Goal: Transaction & Acquisition: Book appointment/travel/reservation

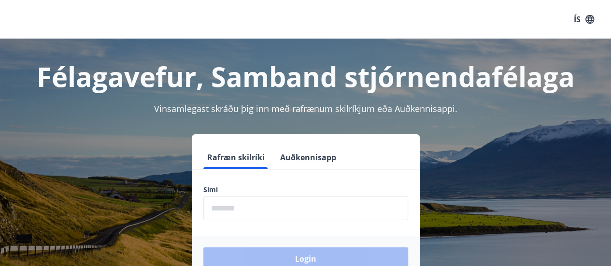
click at [283, 208] on input "phone" at bounding box center [305, 209] width 205 height 24
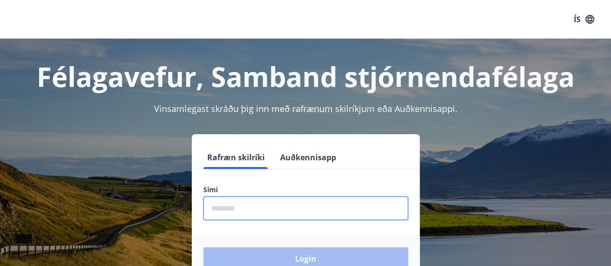
type input "********"
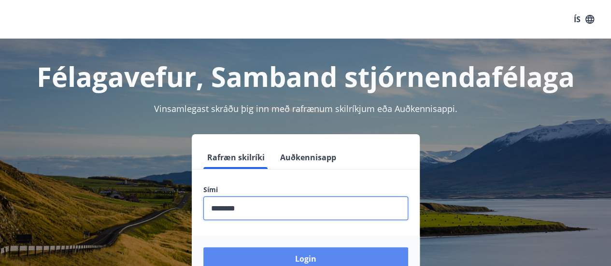
click at [307, 253] on button "Login" at bounding box center [305, 258] width 205 height 23
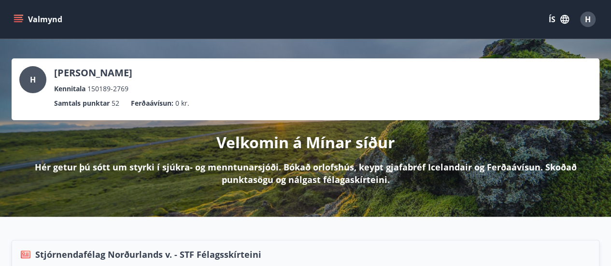
click at [22, 18] on icon "menu" at bounding box center [19, 19] width 10 height 10
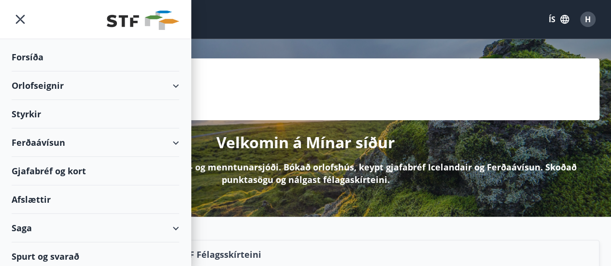
click at [89, 79] on div "Orlofseignir" at bounding box center [96, 86] width 168 height 29
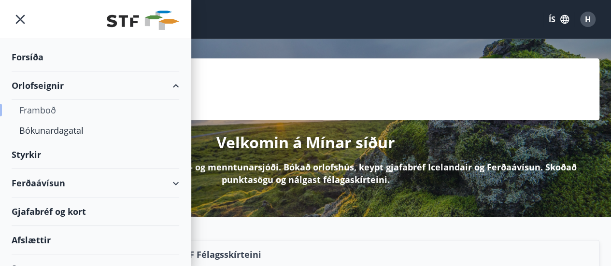
click at [55, 115] on div "Framboð" at bounding box center [95, 110] width 152 height 20
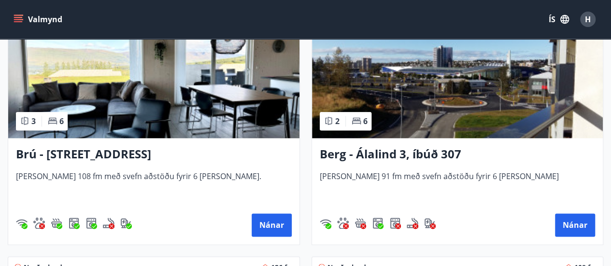
scroll to position [483, 0]
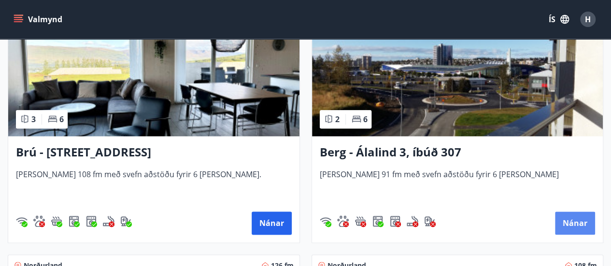
click at [589, 221] on button "Nánar" at bounding box center [575, 223] width 40 height 23
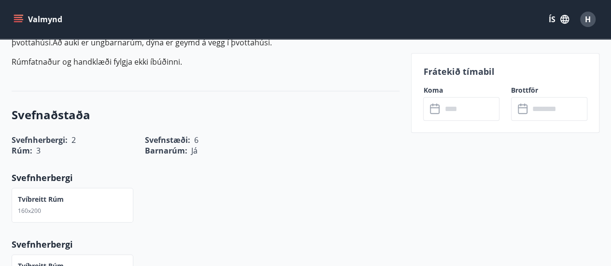
scroll to position [242, 0]
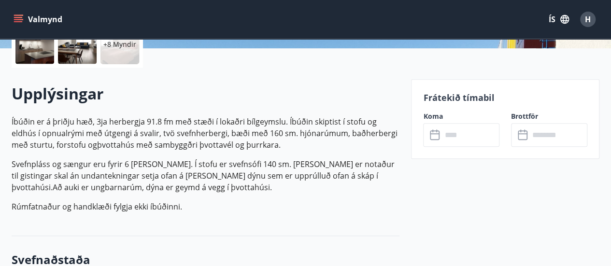
click at [448, 138] on input "text" at bounding box center [471, 135] width 58 height 24
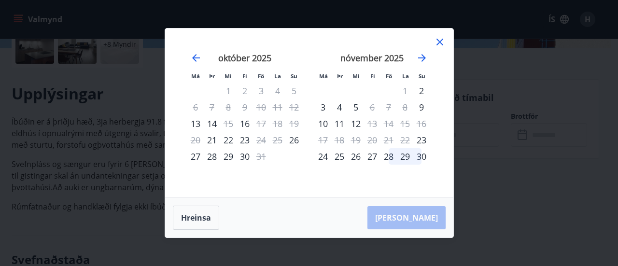
click at [440, 38] on icon at bounding box center [440, 42] width 12 height 12
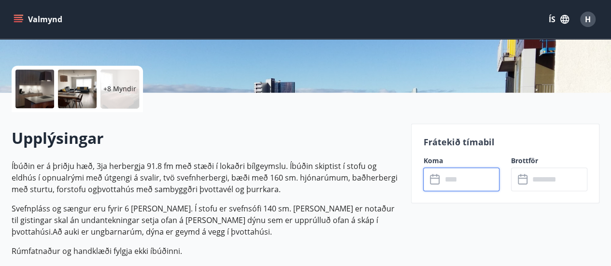
scroll to position [145, 0]
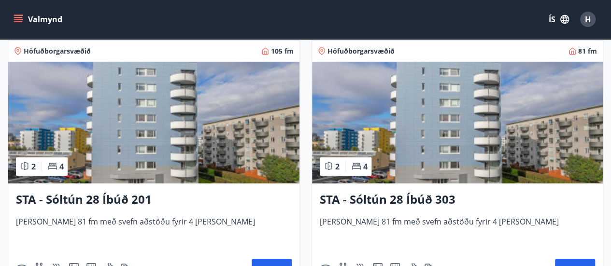
scroll to position [1498, 0]
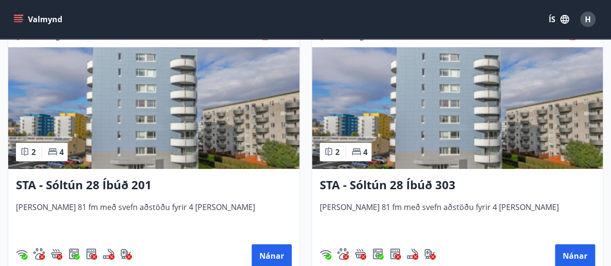
click at [118, 181] on h3 "STA - Sóltún 28 Íbúð 201" at bounding box center [154, 185] width 276 height 17
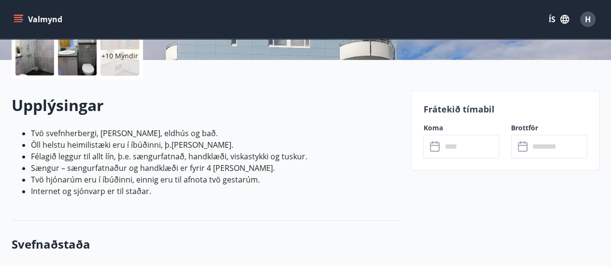
scroll to position [290, 0]
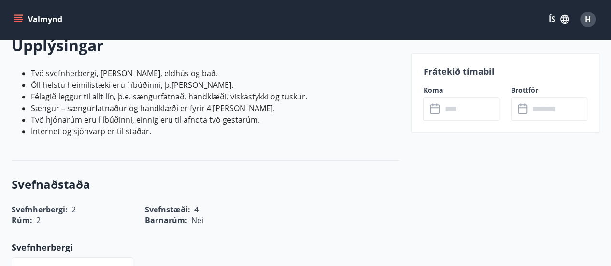
click at [453, 104] on input "text" at bounding box center [471, 109] width 58 height 24
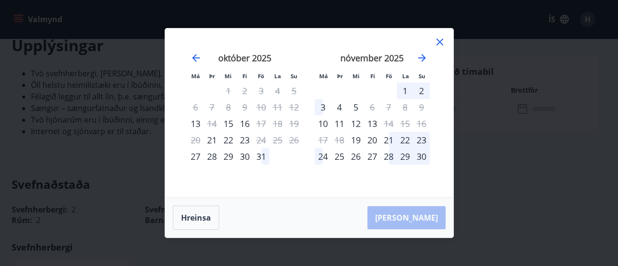
click at [439, 42] on icon at bounding box center [440, 42] width 7 height 7
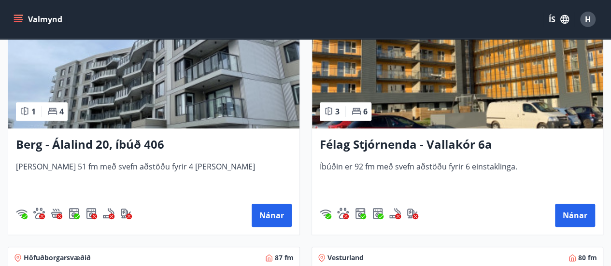
scroll to position [2104, 0]
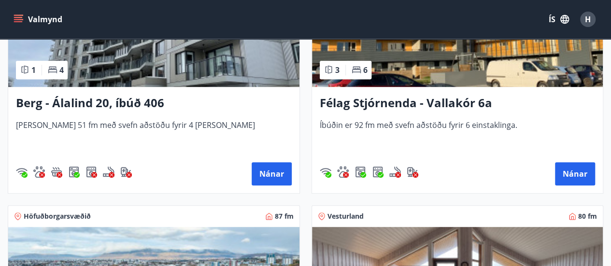
click at [132, 105] on h3 "Berg - Álalind 20, íbúð 406" at bounding box center [154, 103] width 276 height 17
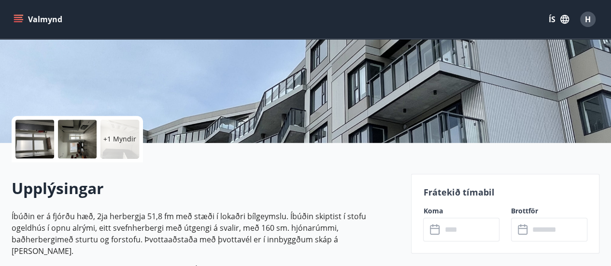
scroll to position [193, 0]
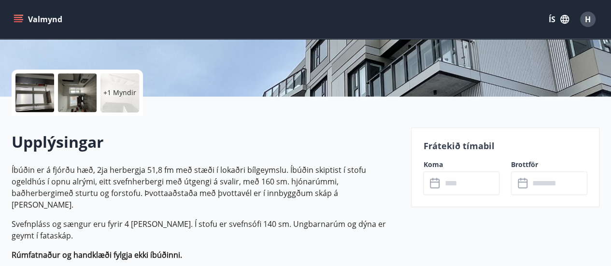
click at [471, 183] on input "text" at bounding box center [471, 184] width 58 height 24
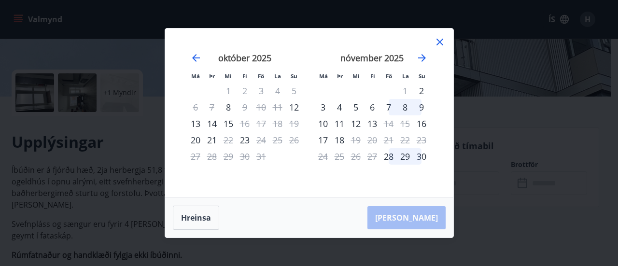
click at [444, 49] on div at bounding box center [440, 43] width 12 height 14
click at [440, 42] on icon at bounding box center [440, 42] width 7 height 7
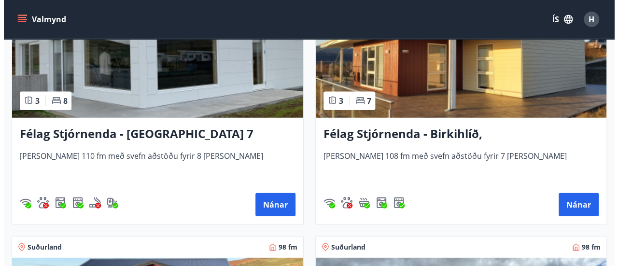
scroll to position [3053, 0]
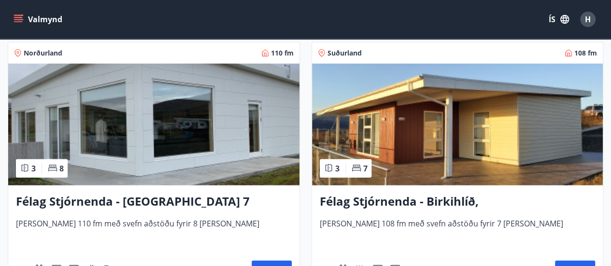
click at [592, 17] on div "H" at bounding box center [587, 19] width 15 height 15
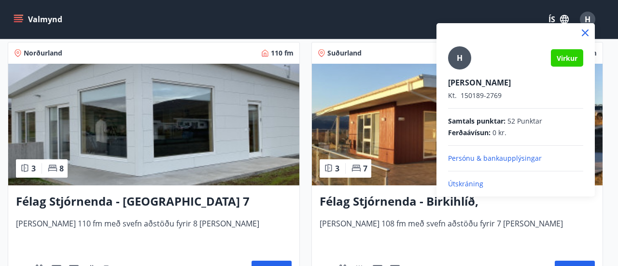
click at [474, 184] on p "Útskráning" at bounding box center [515, 184] width 135 height 10
